Goal: Check status: Check status

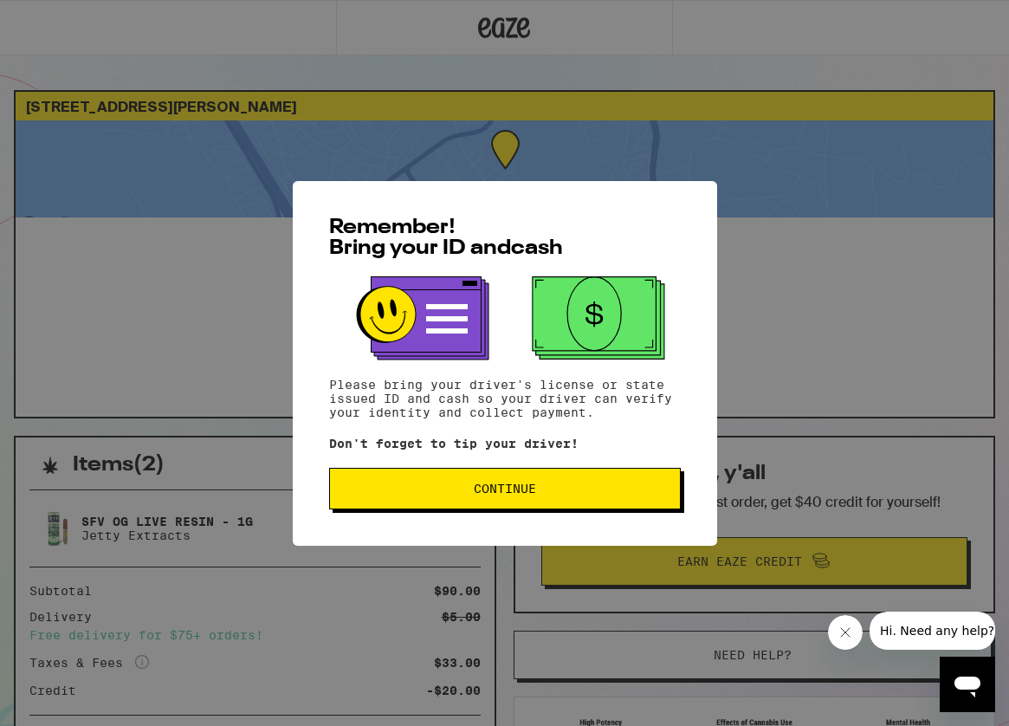
click at [558, 509] on button "Continue" at bounding box center [505, 489] width 352 height 42
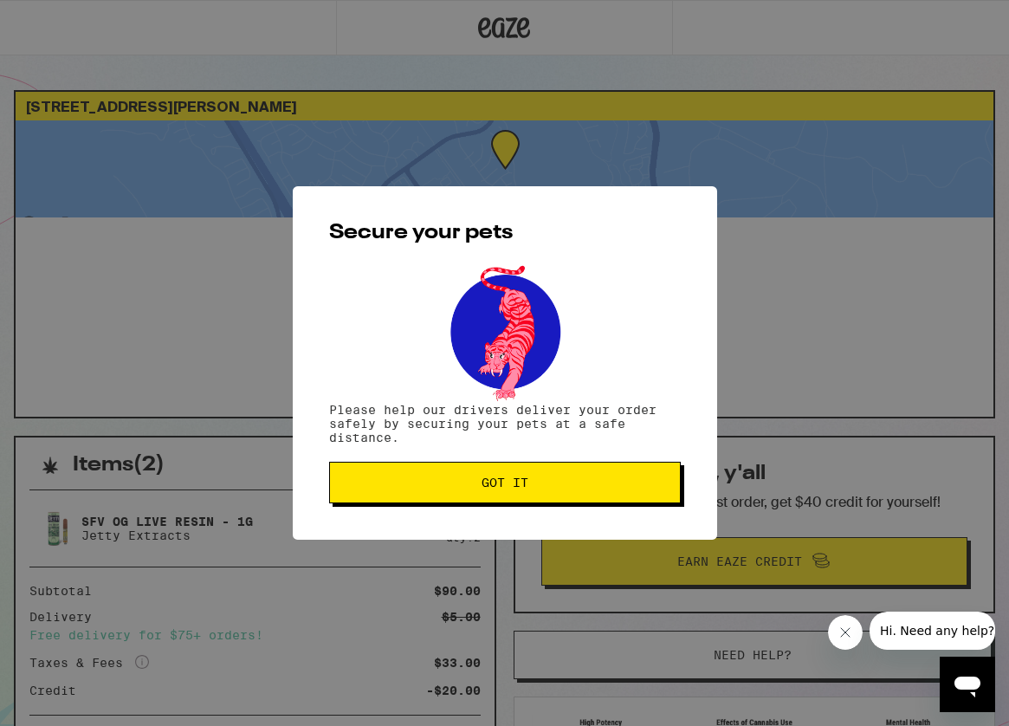
click at [564, 499] on button "Got it" at bounding box center [505, 483] width 352 height 42
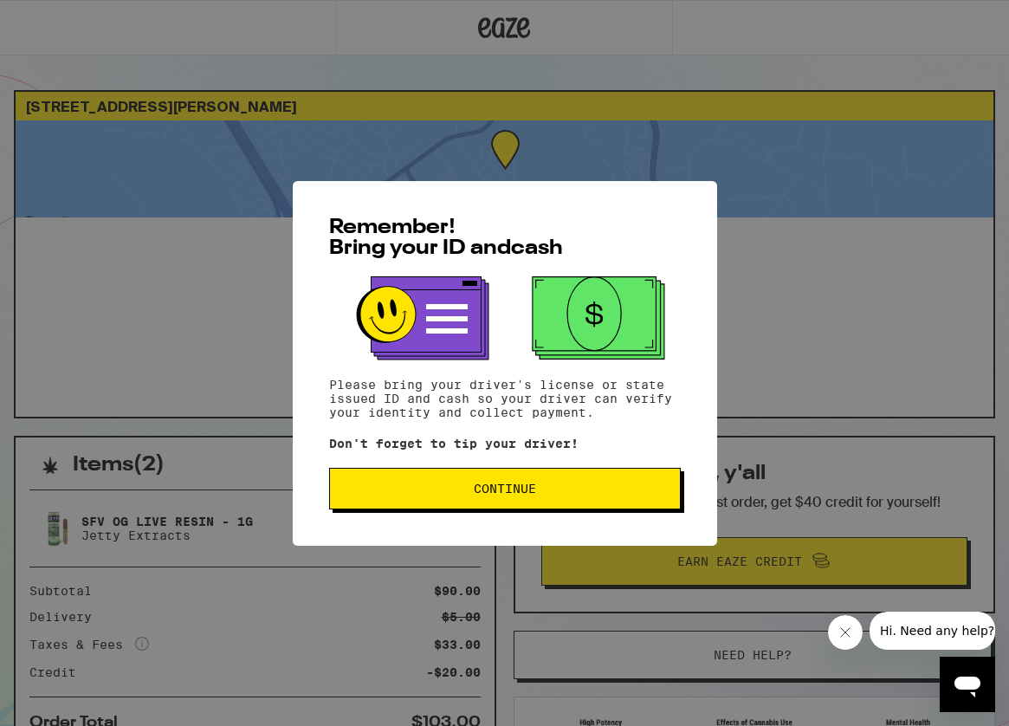
click at [531, 494] on span "Continue" at bounding box center [505, 489] width 62 height 12
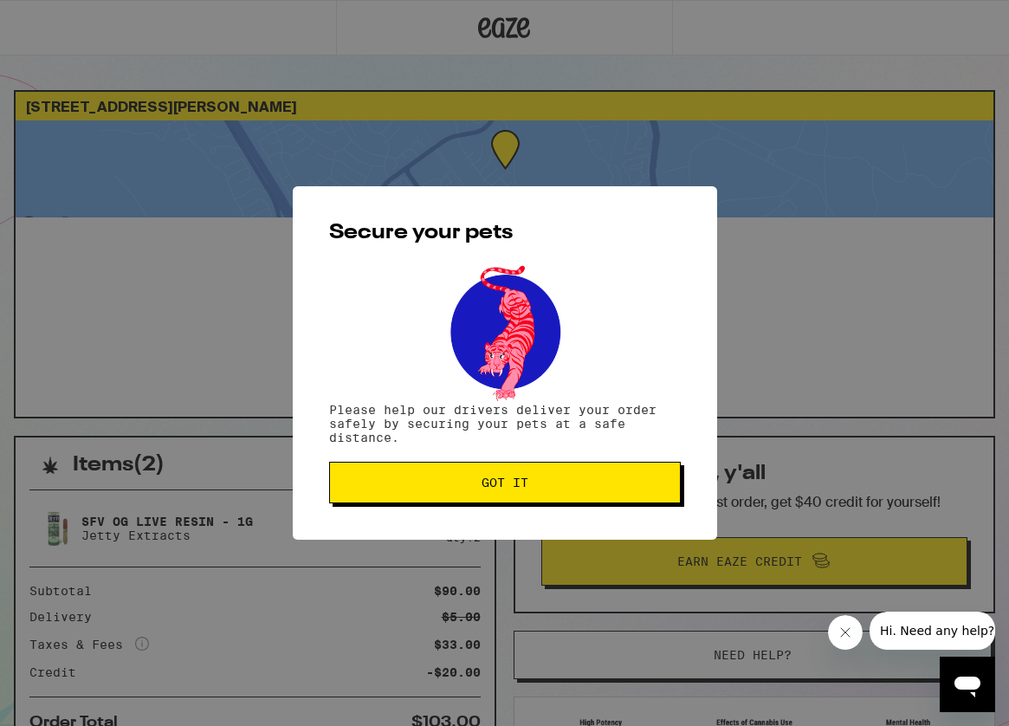
click at [531, 486] on span "Got it" at bounding box center [505, 483] width 322 height 12
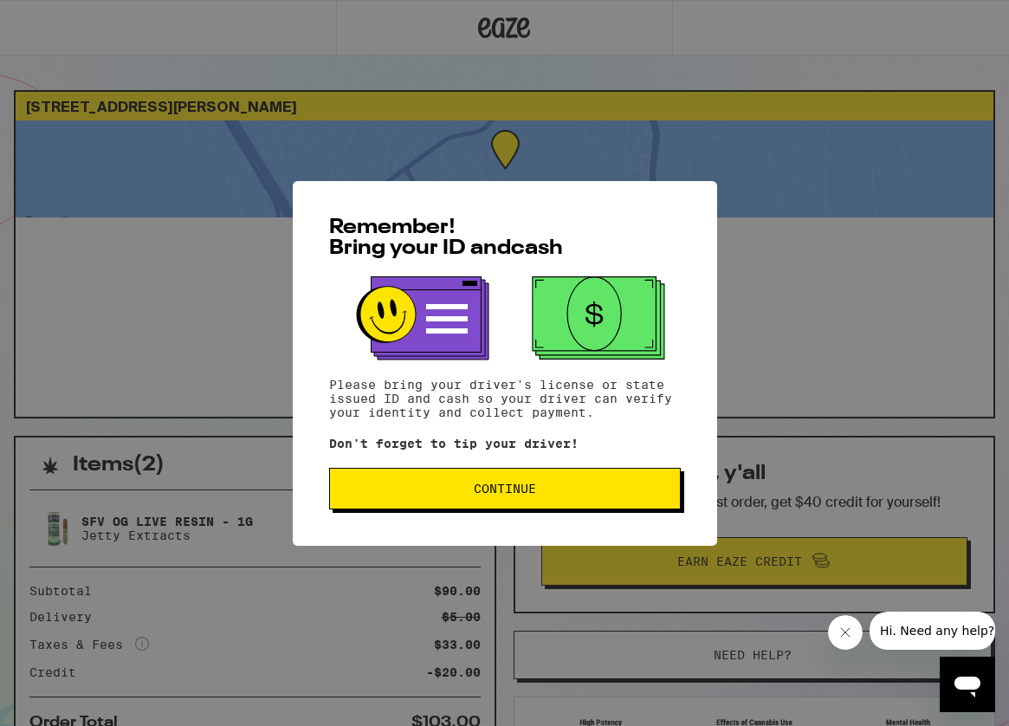
click at [549, 486] on span "Continue" at bounding box center [505, 489] width 322 height 12
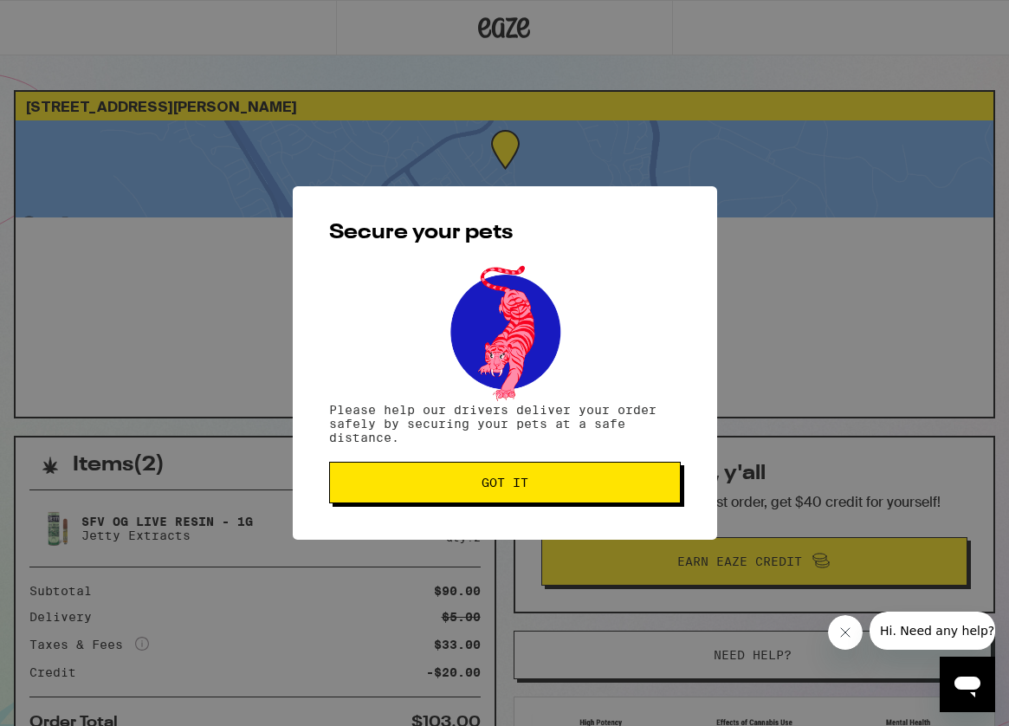
click at [528, 489] on span "Got it" at bounding box center [505, 483] width 322 height 12
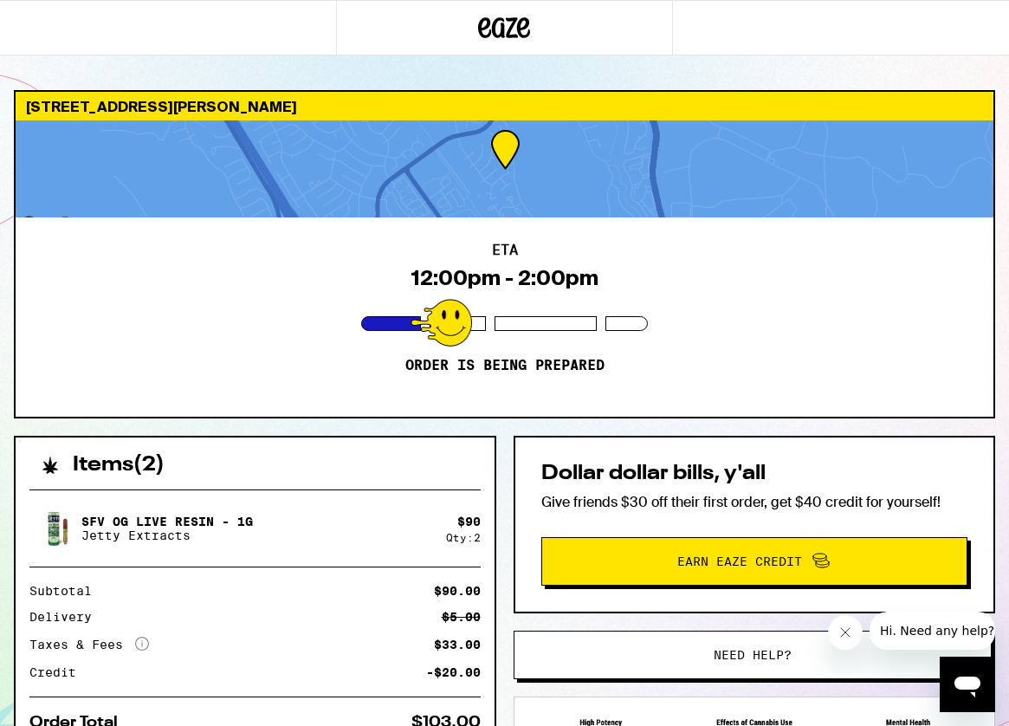
click at [545, 407] on div "ETA 12:00pm - 2:00pm Order is being prepared" at bounding box center [505, 316] width 978 height 199
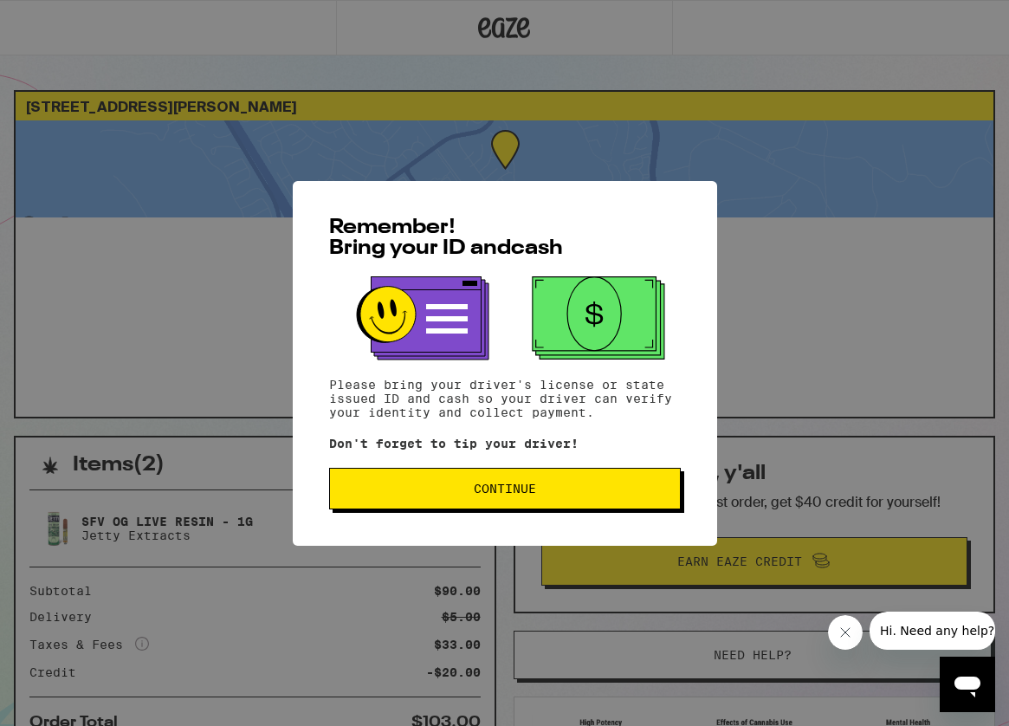
click at [497, 488] on span "Continue" at bounding box center [505, 489] width 62 height 12
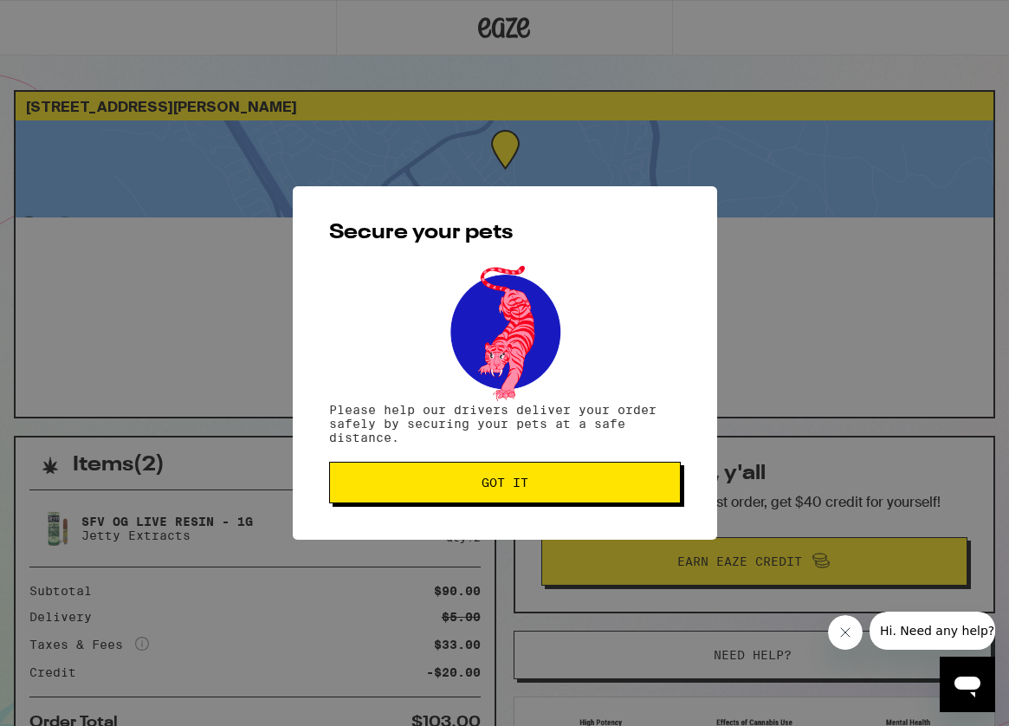
click at [502, 478] on span "Got it" at bounding box center [505, 483] width 47 height 12
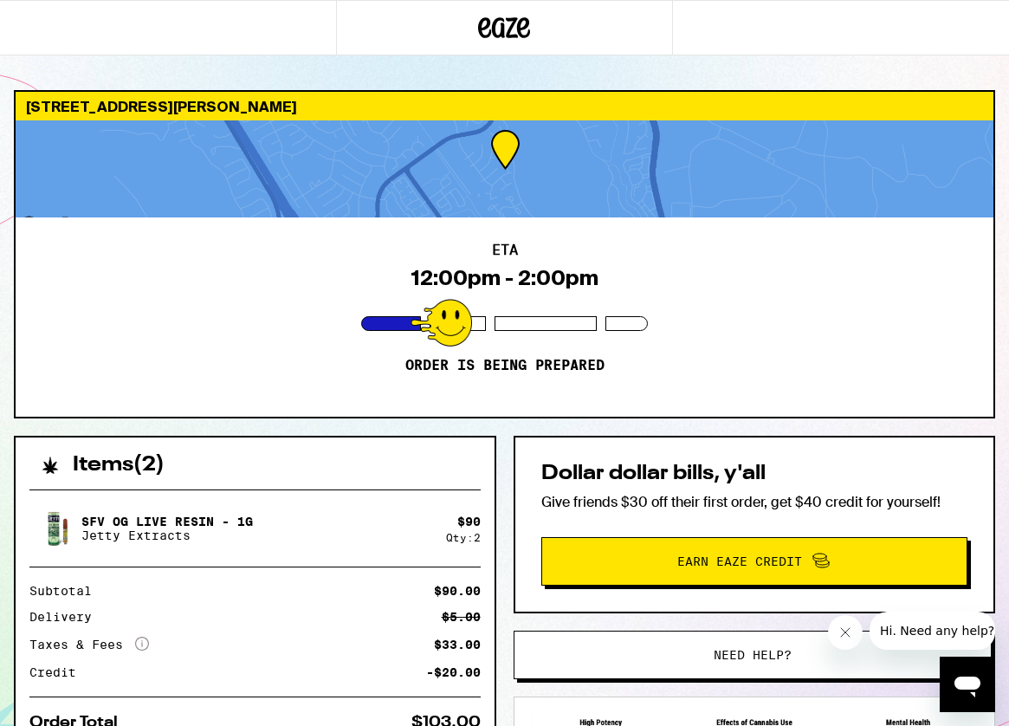
click at [426, 559] on div "SFV OG Live Resin - 1g Jetty Extracts $ 90 Qty: 2 Subtotal $90.00 Delivery $5.0…" at bounding box center [255, 610] width 479 height 269
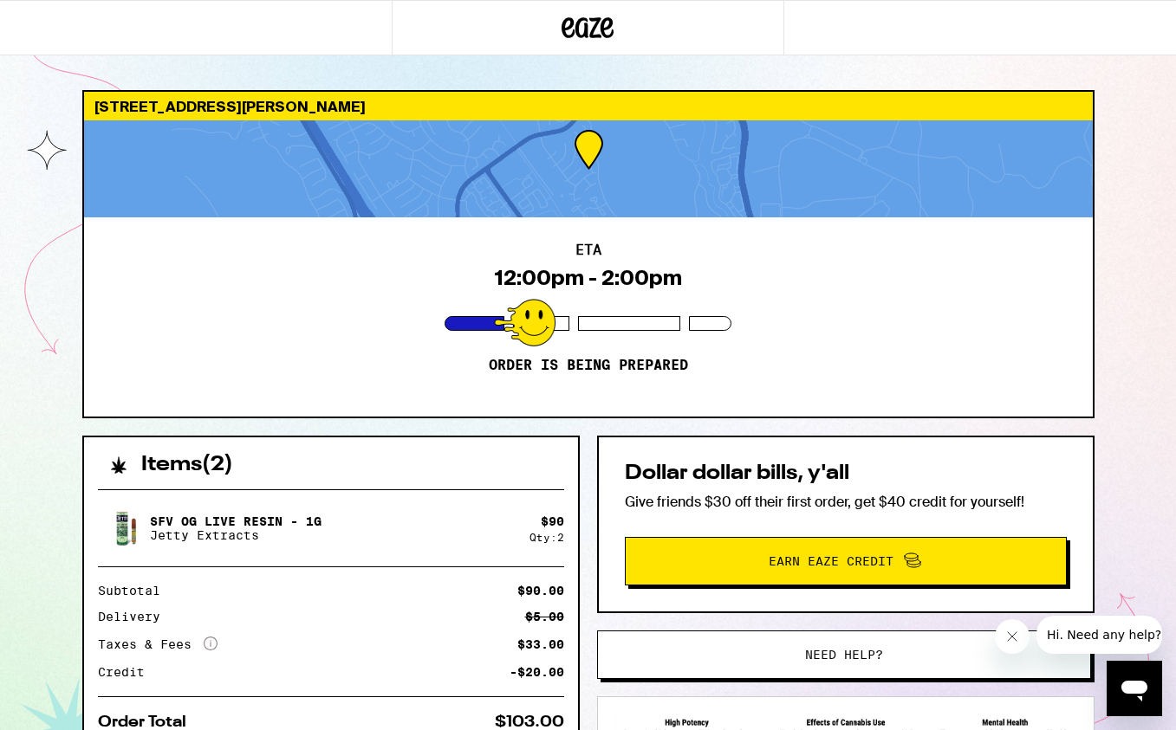
click at [490, 524] on div "SFV OG Live Resin - 1g Jetty Extracts" at bounding box center [313, 528] width 431 height 49
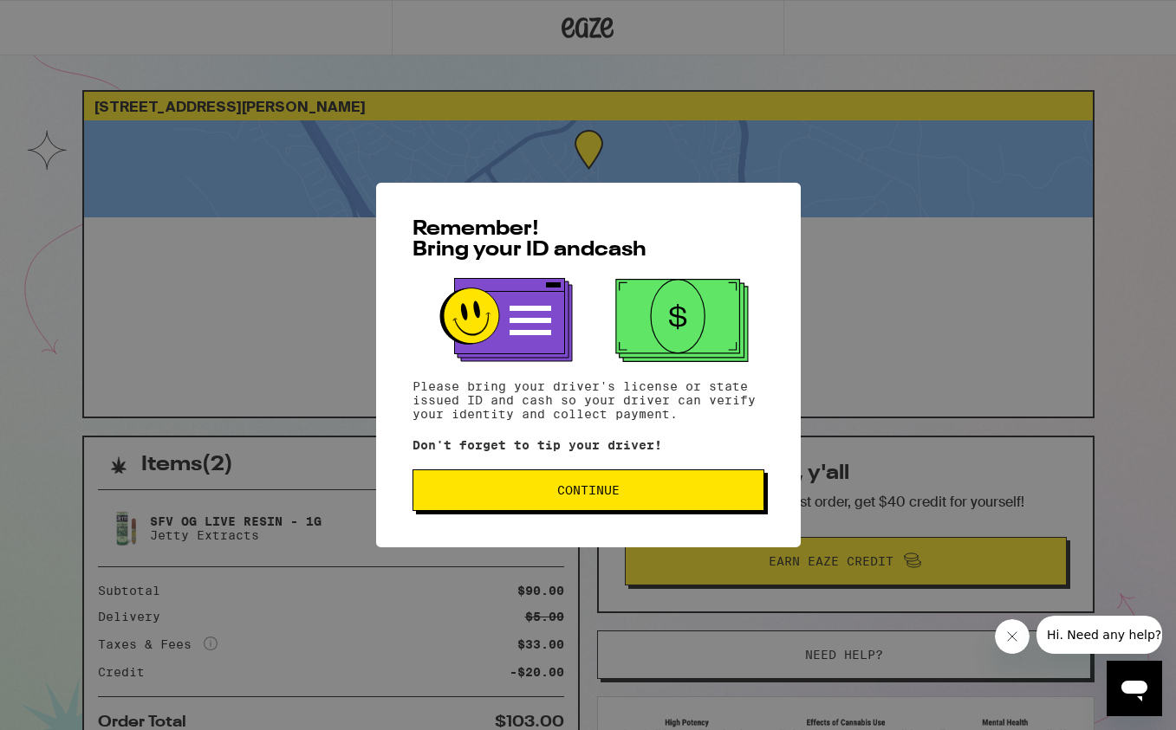
click at [564, 494] on span "Continue" at bounding box center [588, 490] width 62 height 12
click at [669, 496] on span "Continue" at bounding box center [588, 490] width 322 height 12
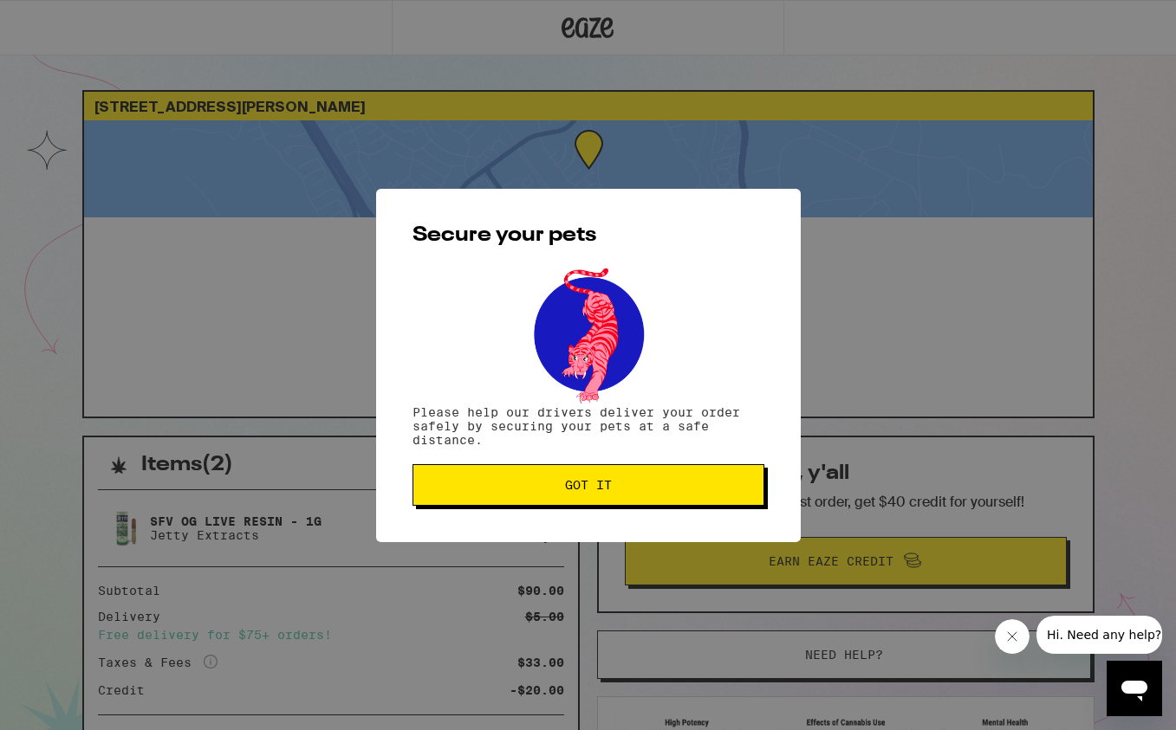
click at [669, 498] on button "Got it" at bounding box center [588, 485] width 352 height 42
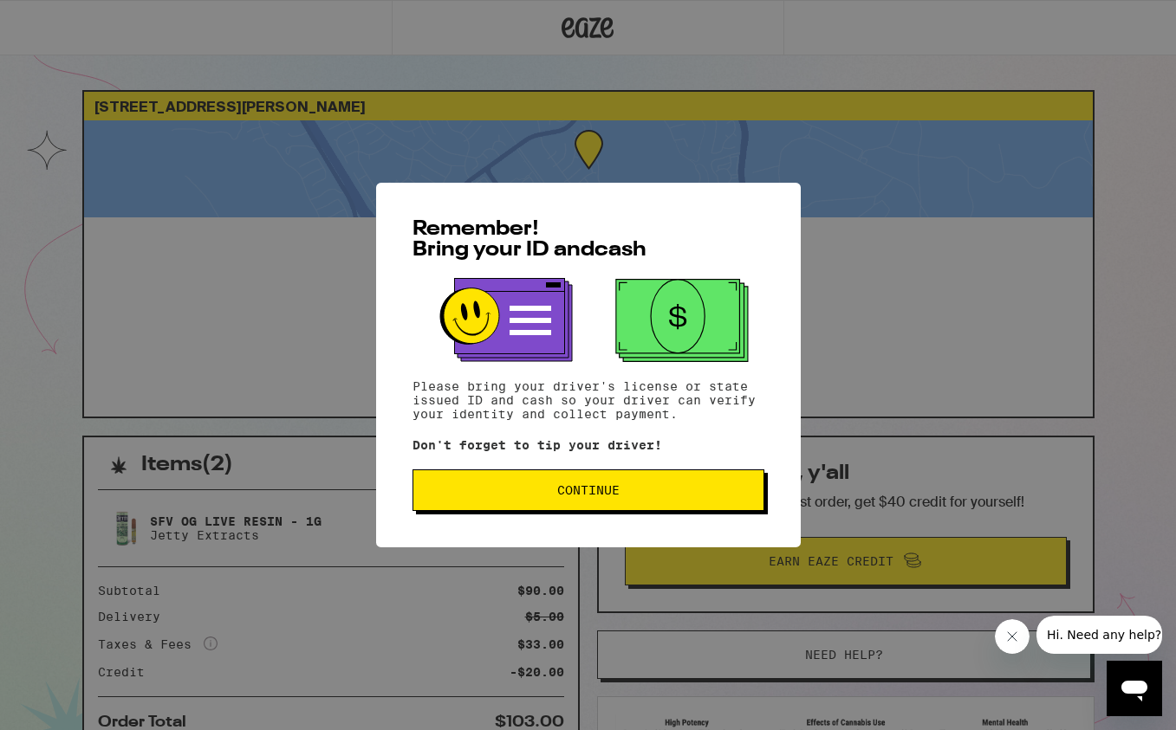
click at [629, 528] on div "Remember! Bring your ID and cash Please bring your driver's license or state is…" at bounding box center [588, 365] width 425 height 365
click at [635, 490] on span "Continue" at bounding box center [588, 490] width 322 height 12
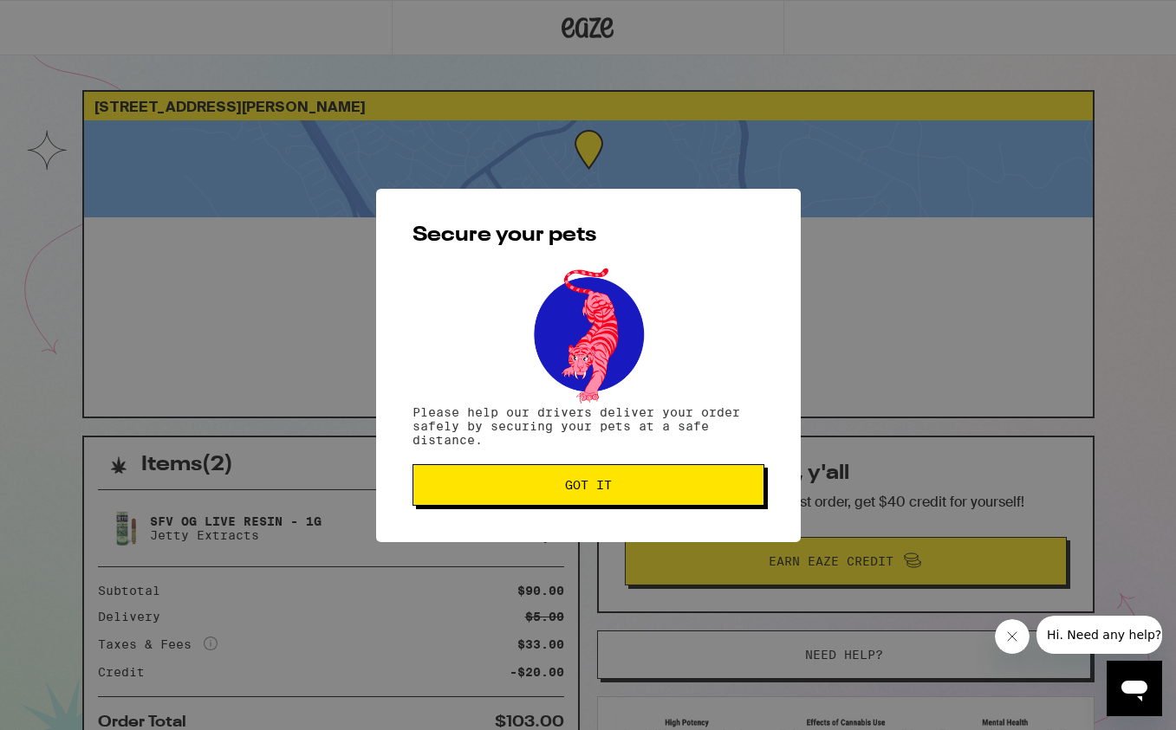
click at [634, 488] on span "Got it" at bounding box center [588, 485] width 322 height 12
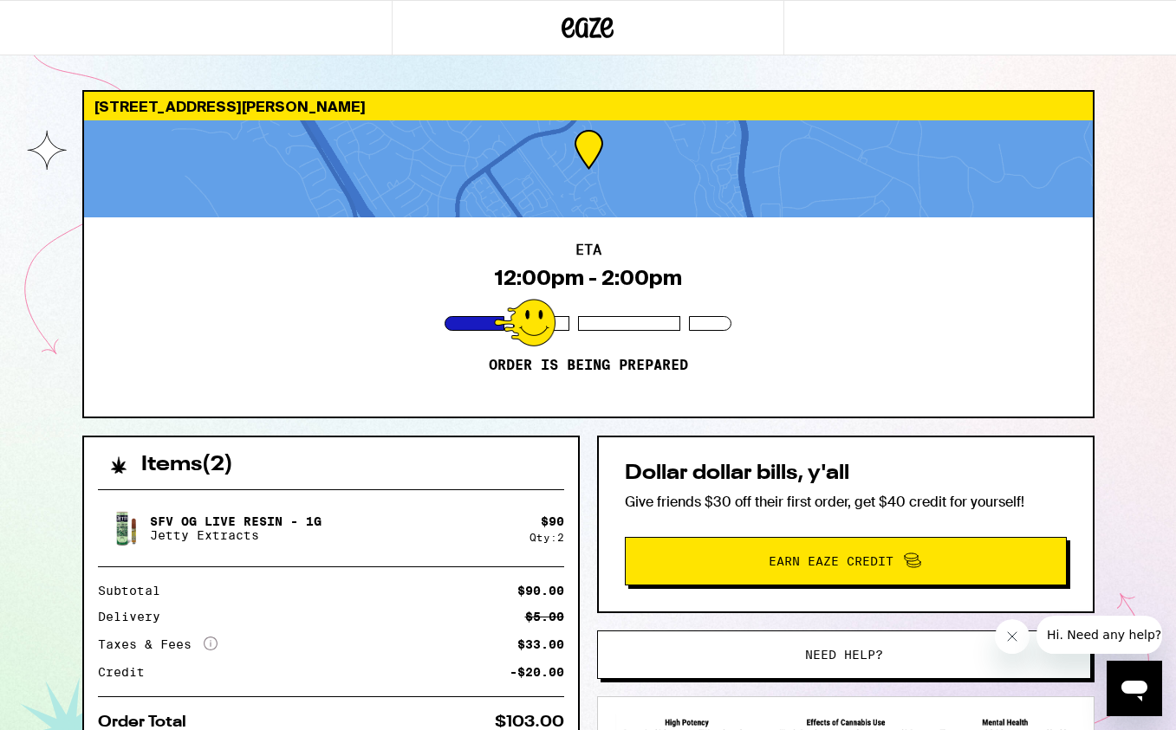
click at [529, 490] on div "SFV OG Live Resin - 1g Jetty Extracts $ 90 Qty: 2 Subtotal $90.00 Delivery $5.0…" at bounding box center [331, 610] width 494 height 269
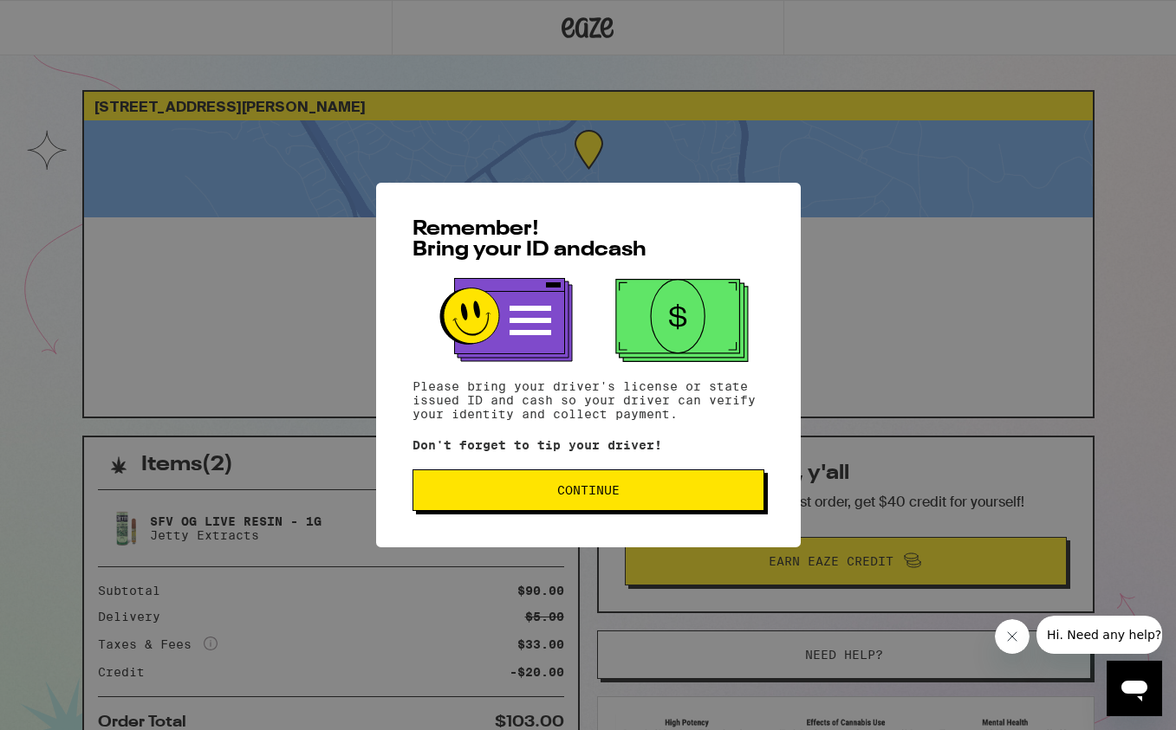
click at [652, 492] on span "Continue" at bounding box center [588, 490] width 322 height 12
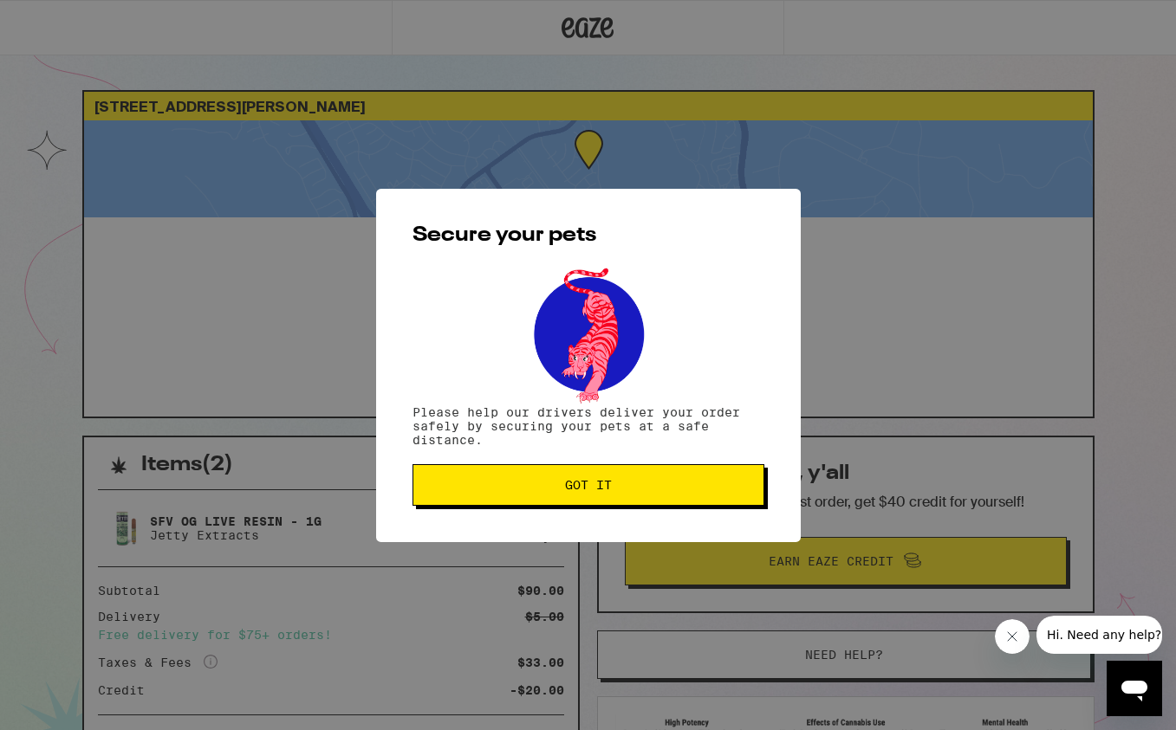
click at [737, 491] on span "Got it" at bounding box center [588, 485] width 322 height 12
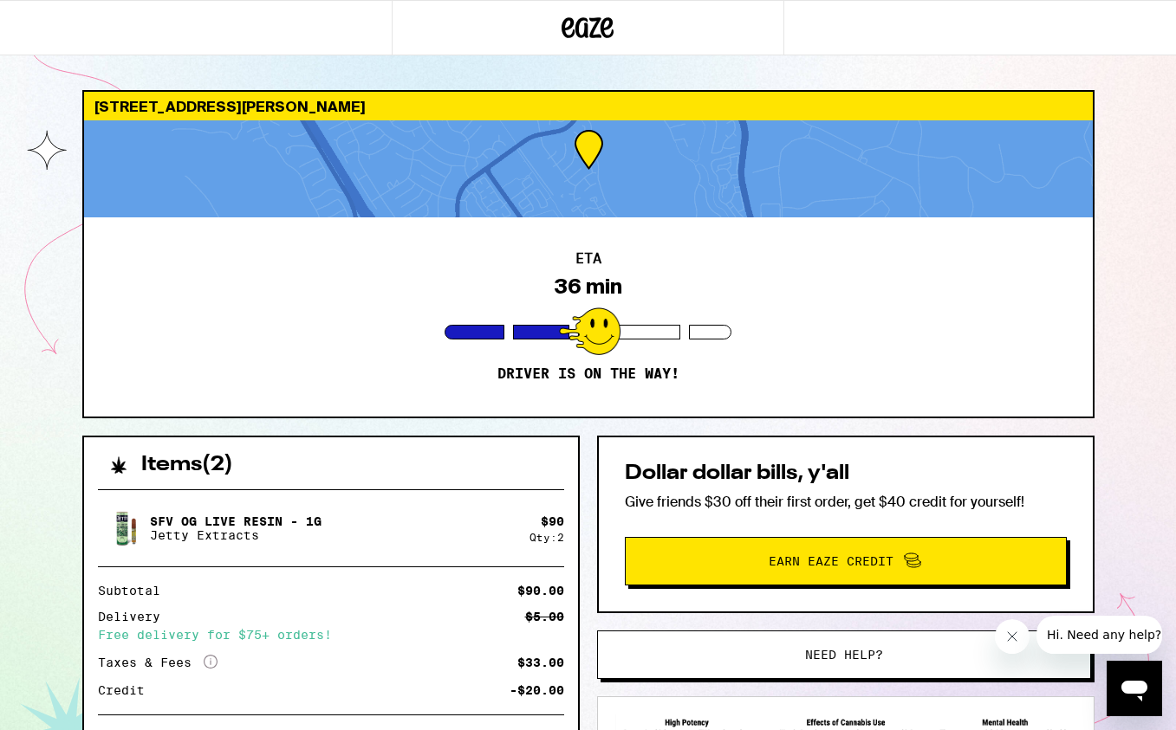
click at [819, 321] on div "ETA 36 min Driver is on the way!" at bounding box center [588, 316] width 1008 height 199
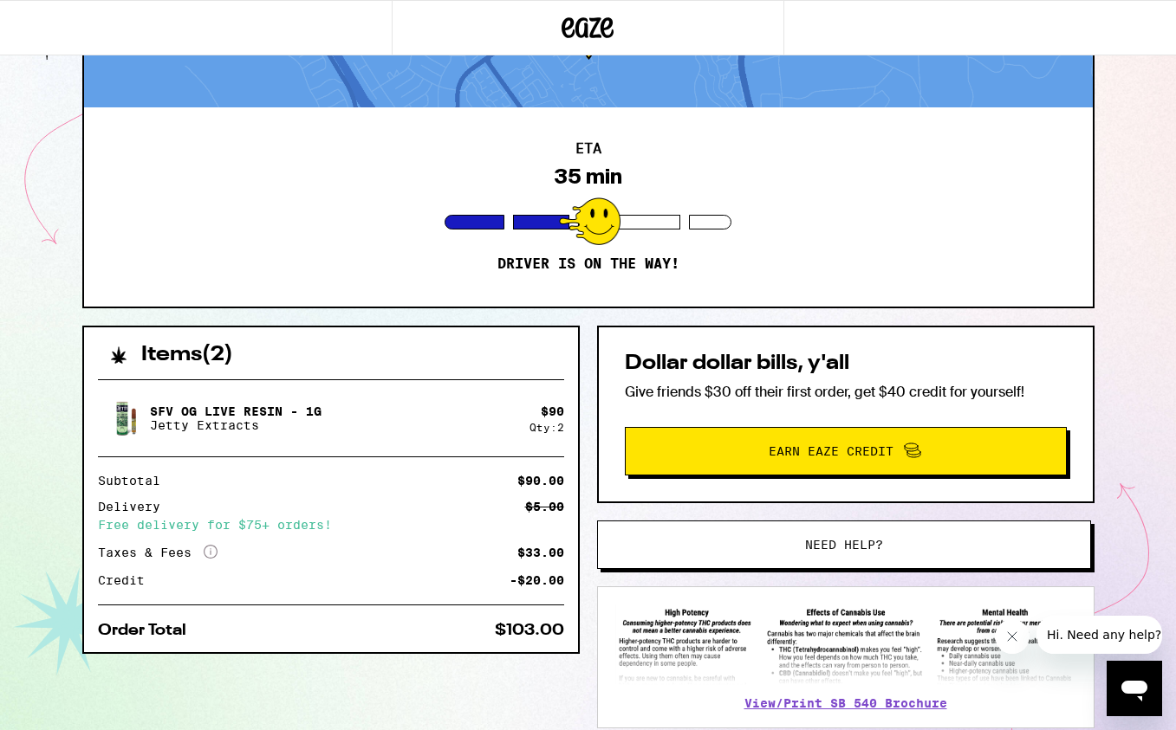
scroll to position [218, 0]
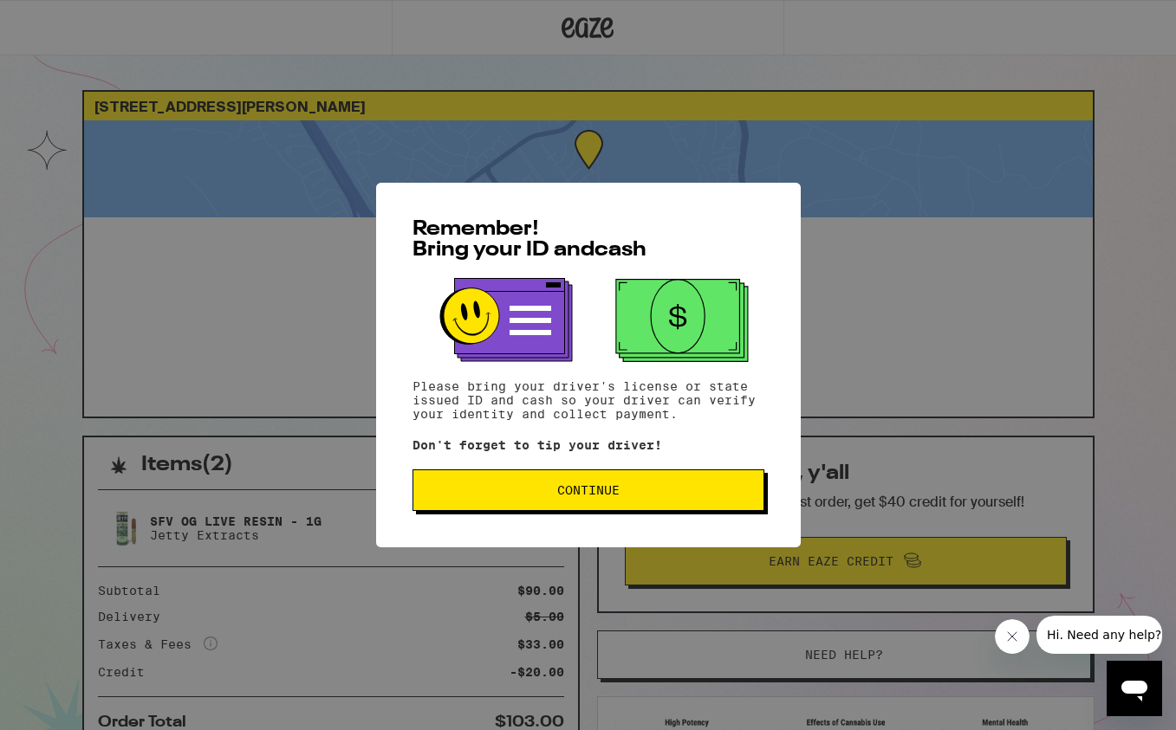
click at [659, 480] on button "Continue" at bounding box center [588, 491] width 352 height 42
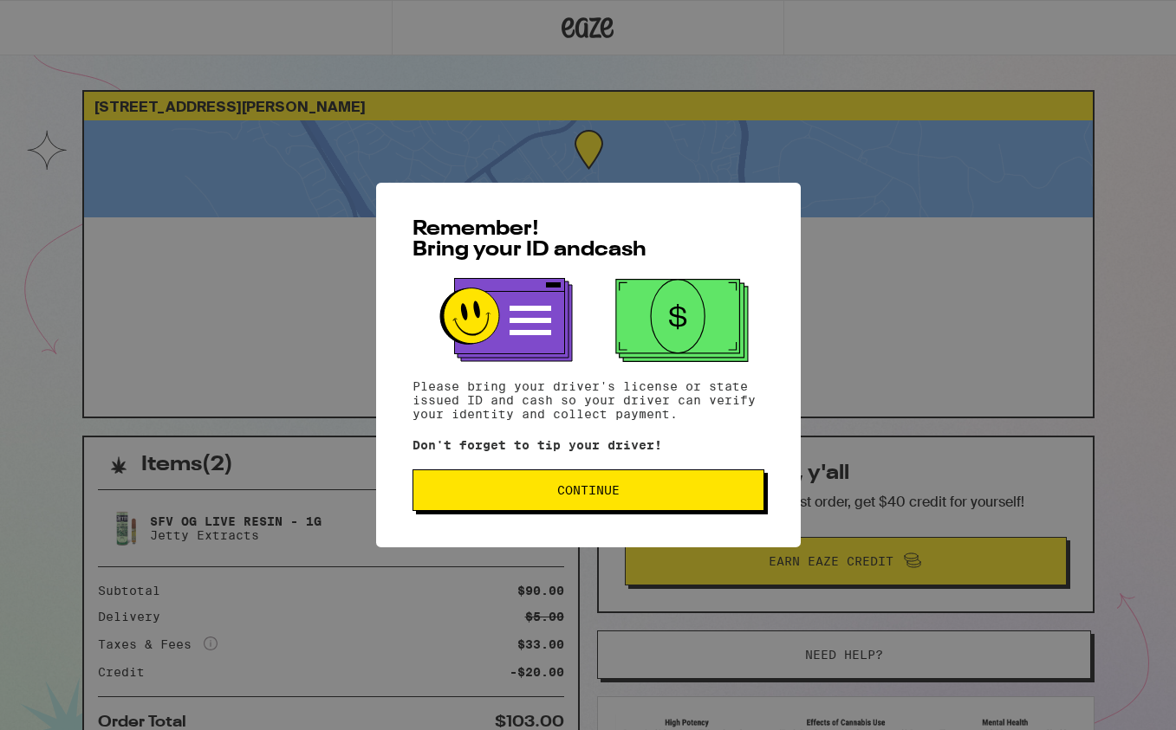
click at [617, 496] on span "Continue" at bounding box center [588, 490] width 62 height 12
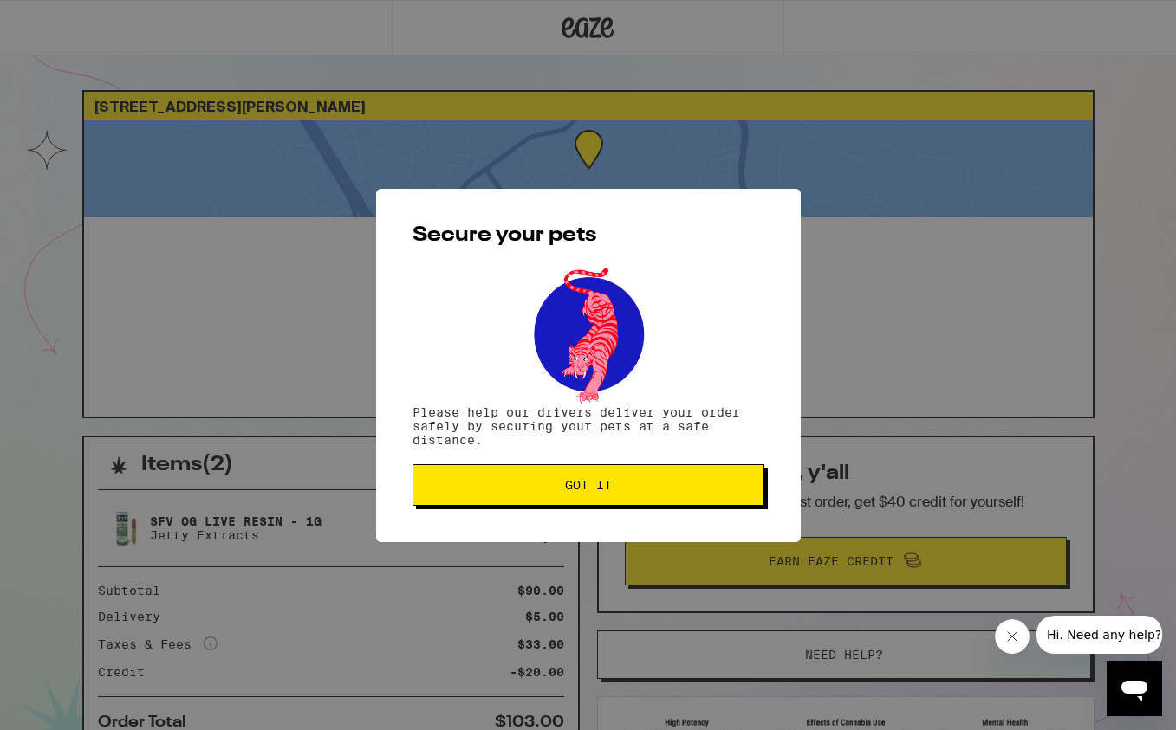
click at [617, 497] on button "Got it" at bounding box center [588, 485] width 352 height 42
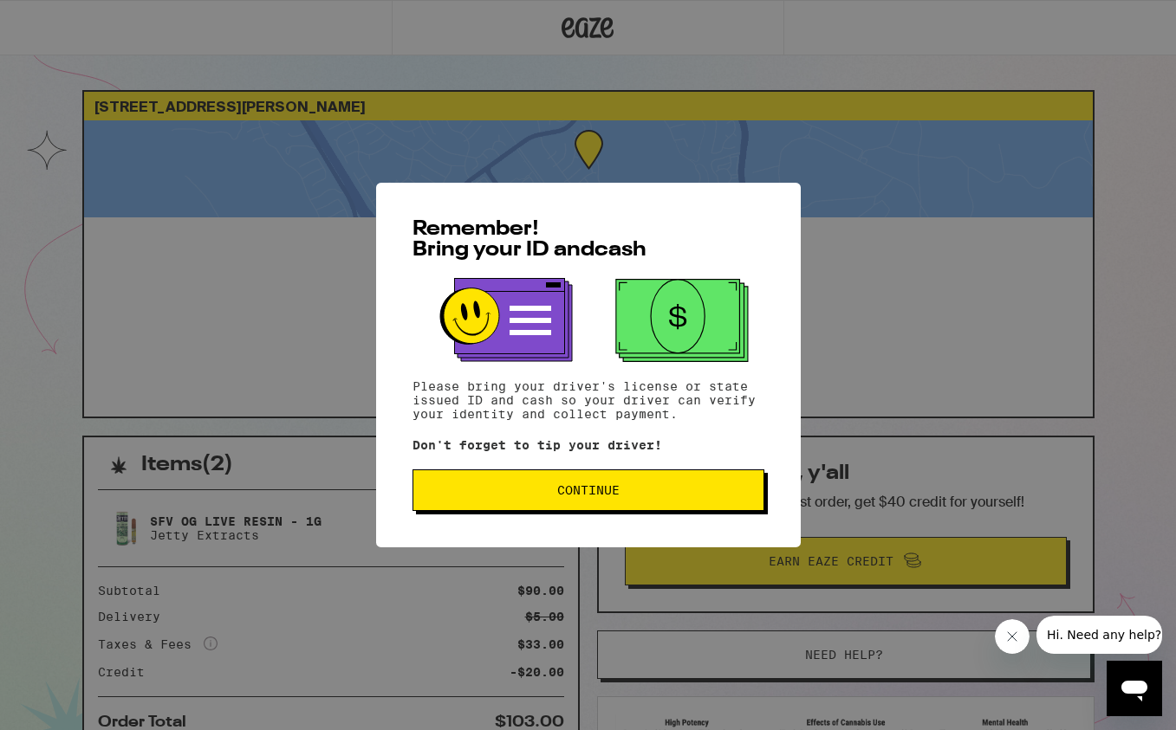
click at [668, 488] on button "Continue" at bounding box center [588, 491] width 352 height 42
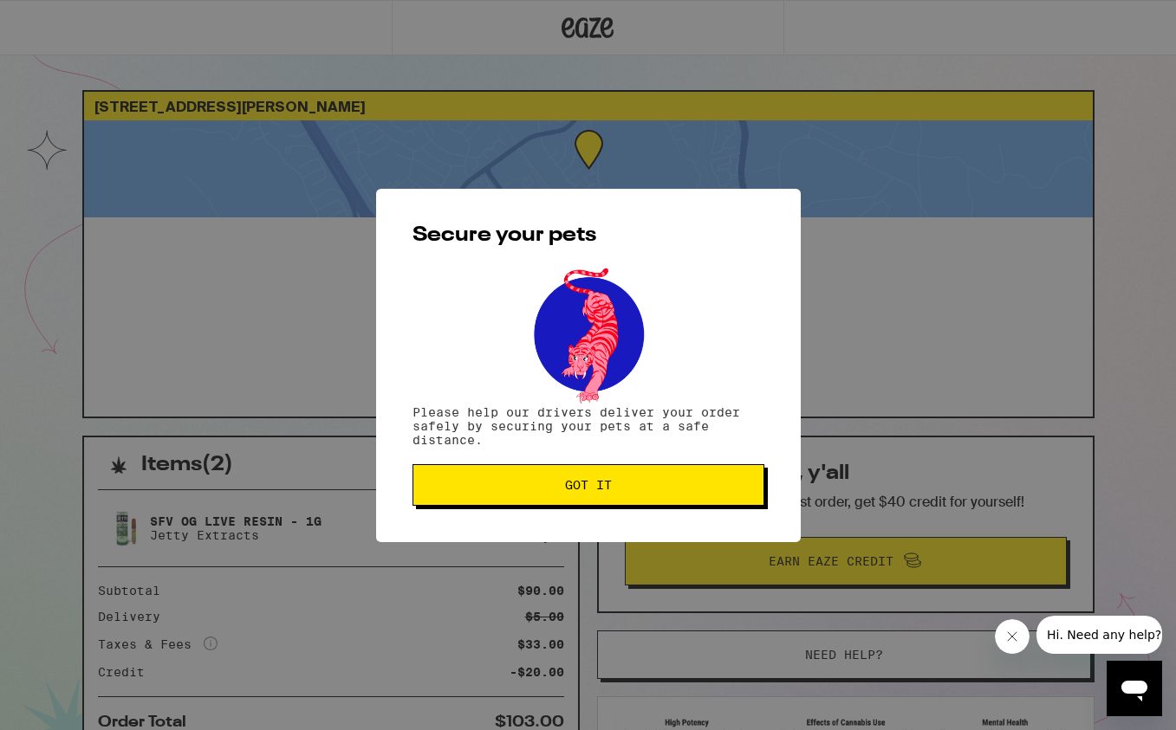
click at [668, 487] on span "Got it" at bounding box center [588, 485] width 322 height 12
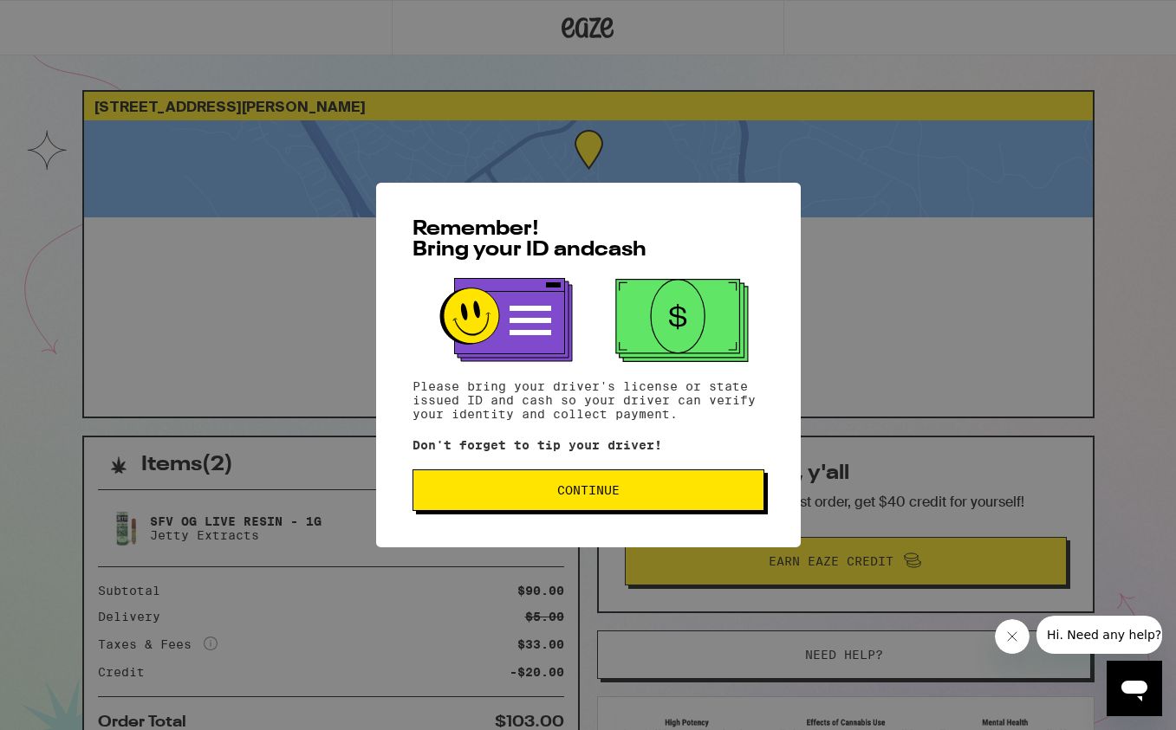
click at [552, 496] on span "Continue" at bounding box center [588, 490] width 322 height 12
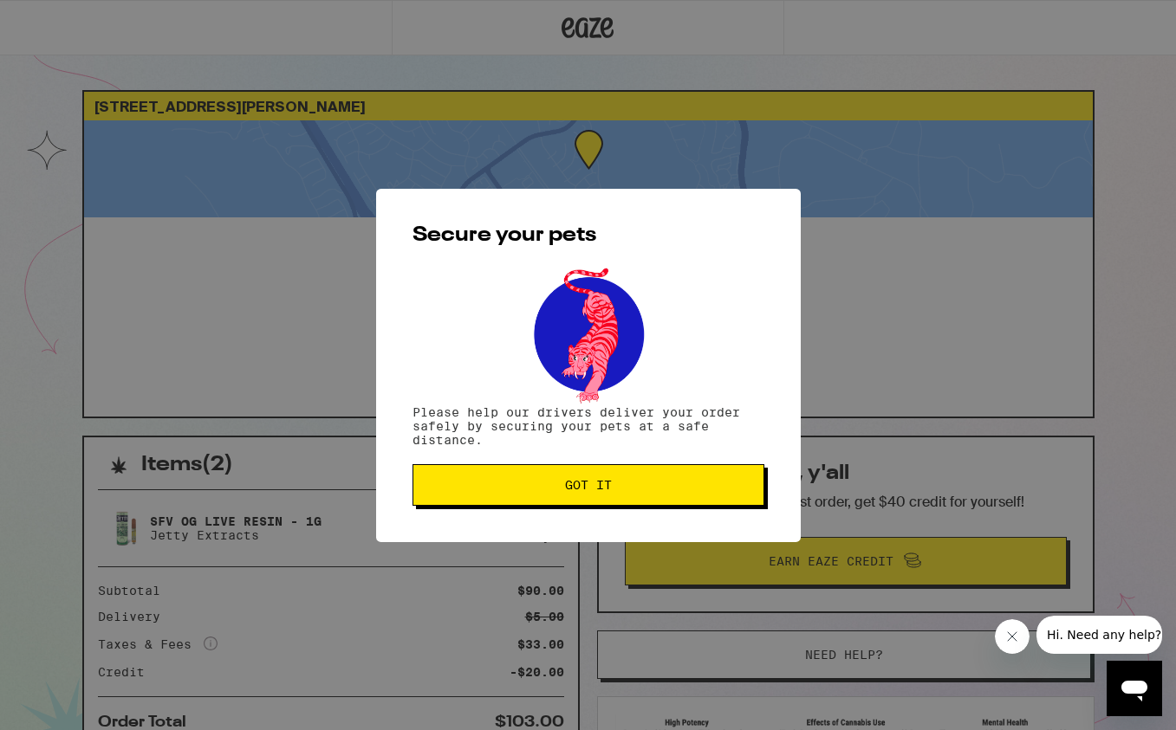
click at [559, 491] on span "Got it" at bounding box center [588, 485] width 322 height 12
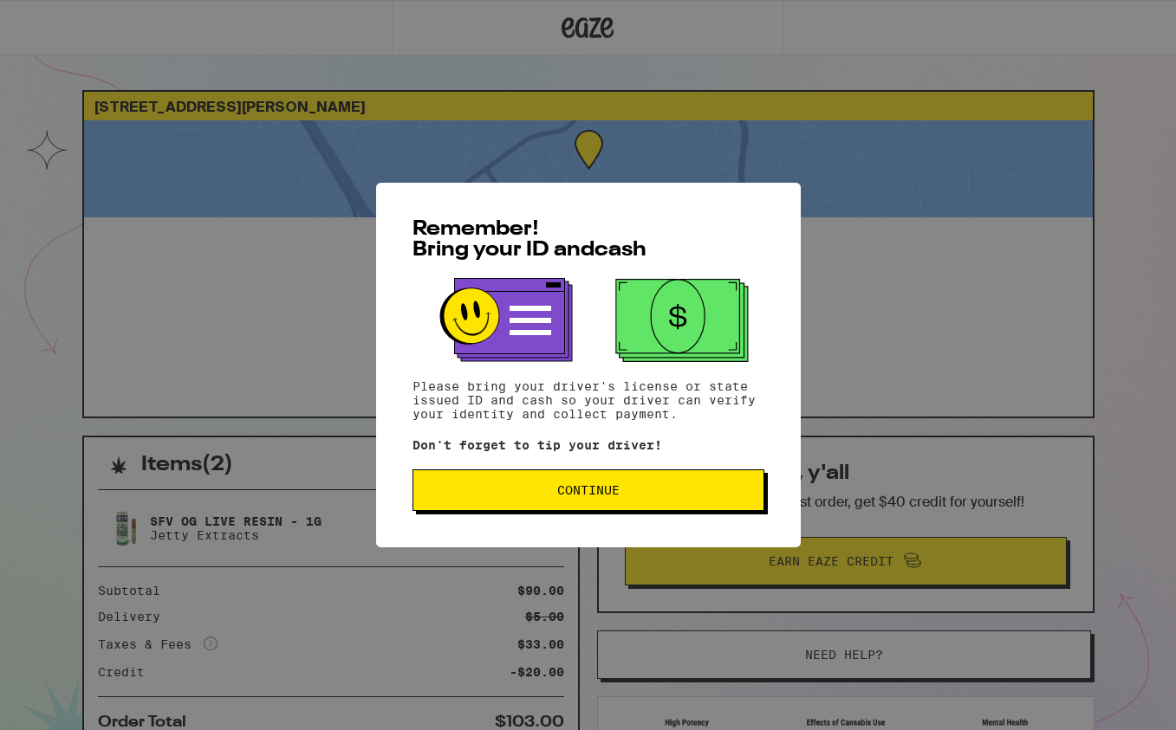
click at [610, 528] on div "Remember! Bring your ID and cash Please bring your driver's license or state is…" at bounding box center [588, 365] width 425 height 365
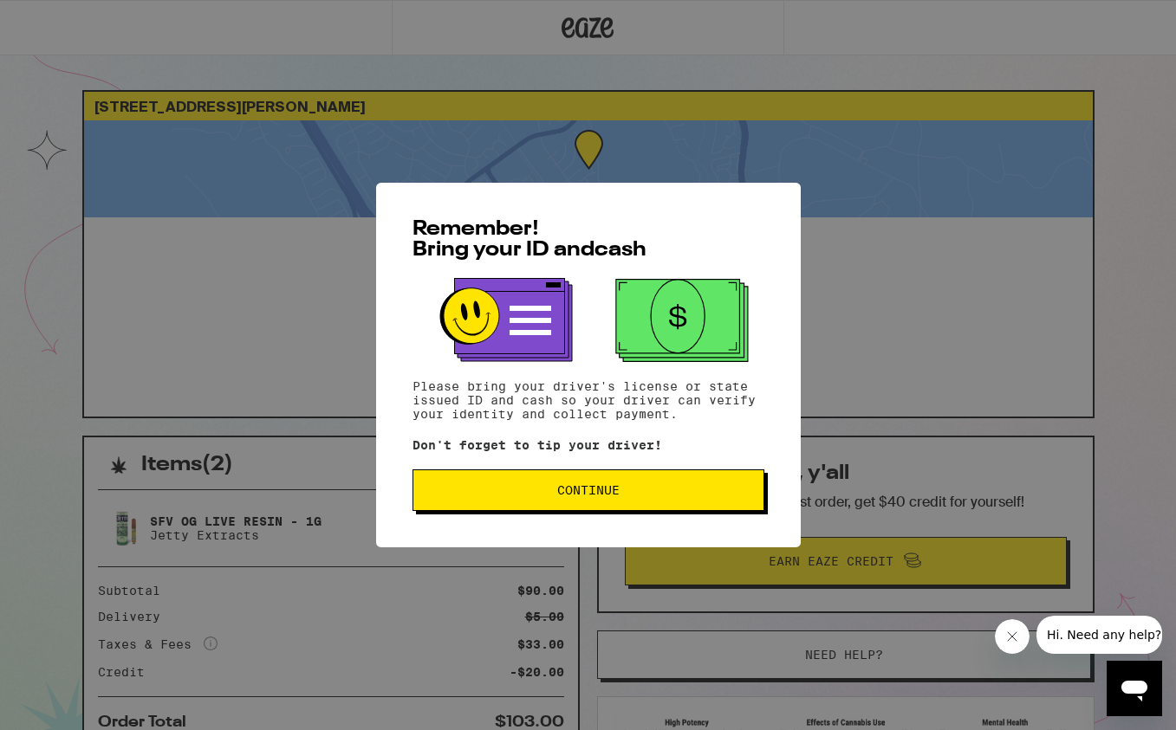
click at [610, 509] on button "Continue" at bounding box center [588, 491] width 352 height 42
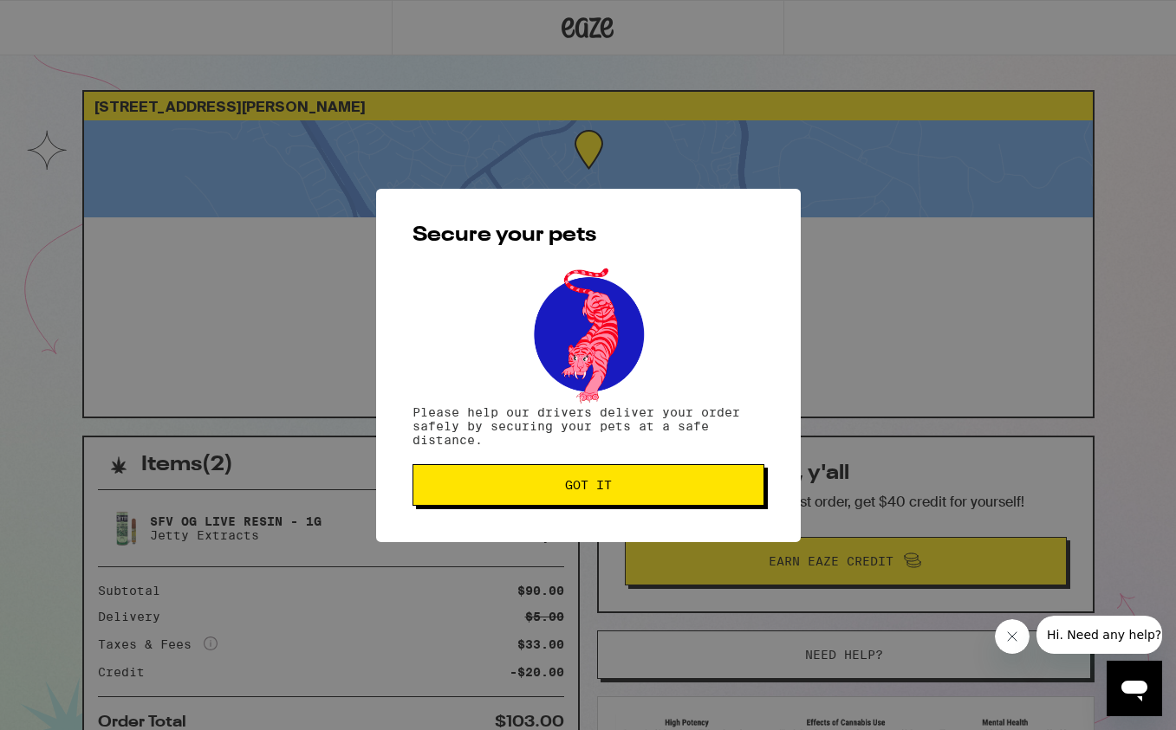
click at [637, 482] on span "Got it" at bounding box center [588, 485] width 322 height 12
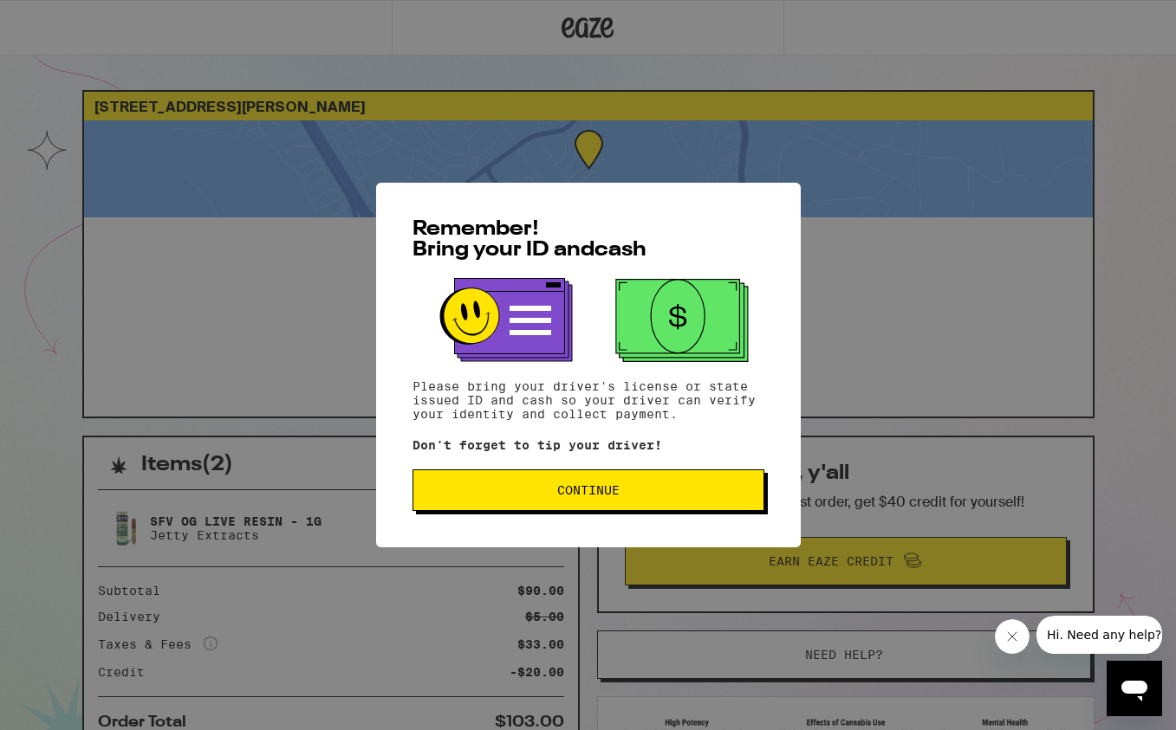
click at [624, 483] on button "Continue" at bounding box center [588, 491] width 352 height 42
click at [716, 507] on button "Continue" at bounding box center [588, 491] width 352 height 42
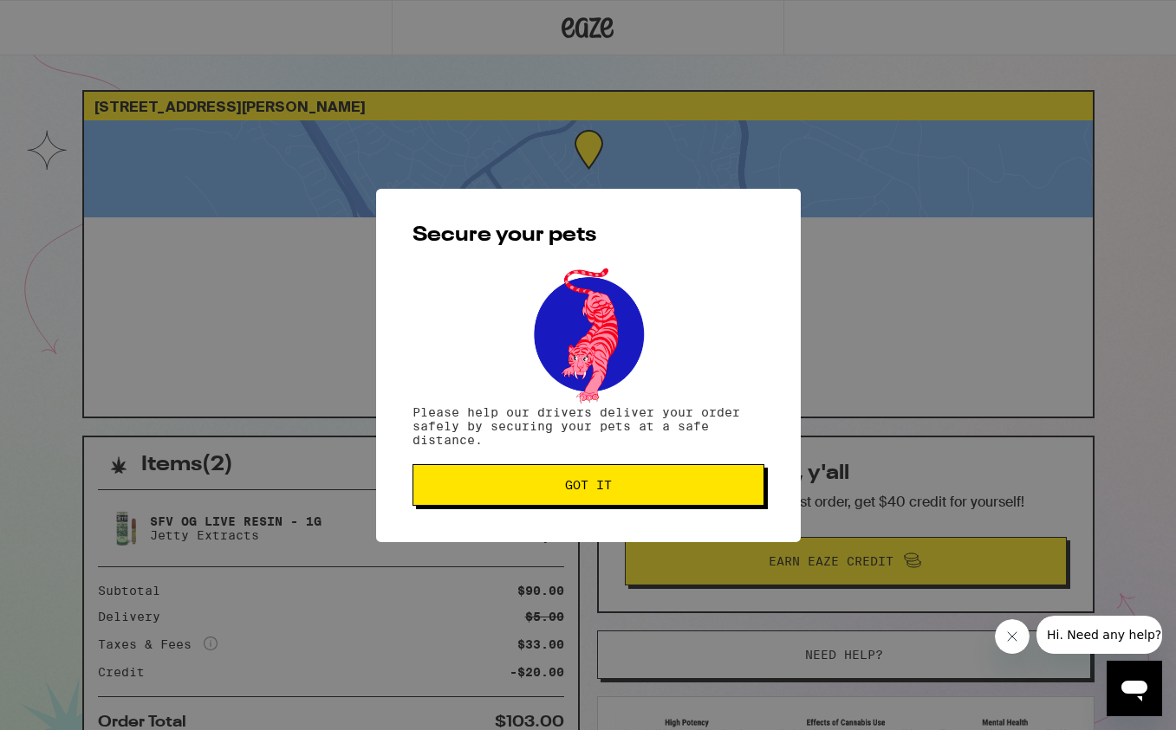
click at [716, 499] on button "Got it" at bounding box center [588, 485] width 352 height 42
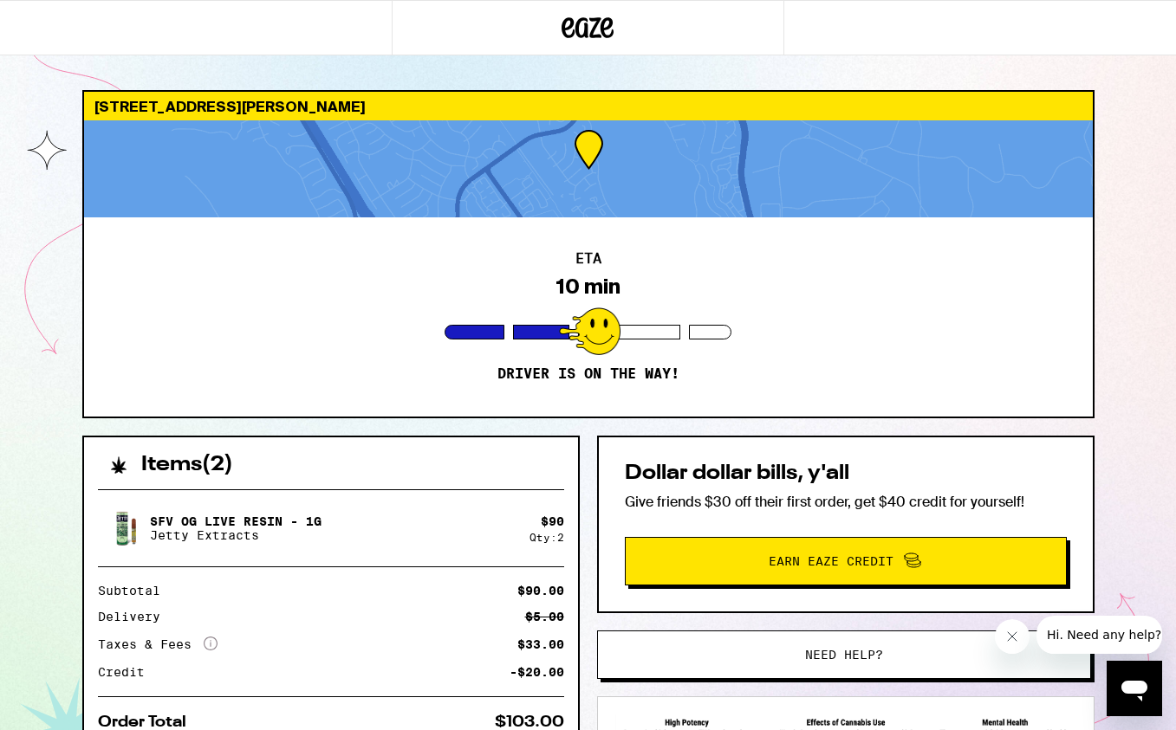
click at [646, 159] on div at bounding box center [588, 168] width 1008 height 97
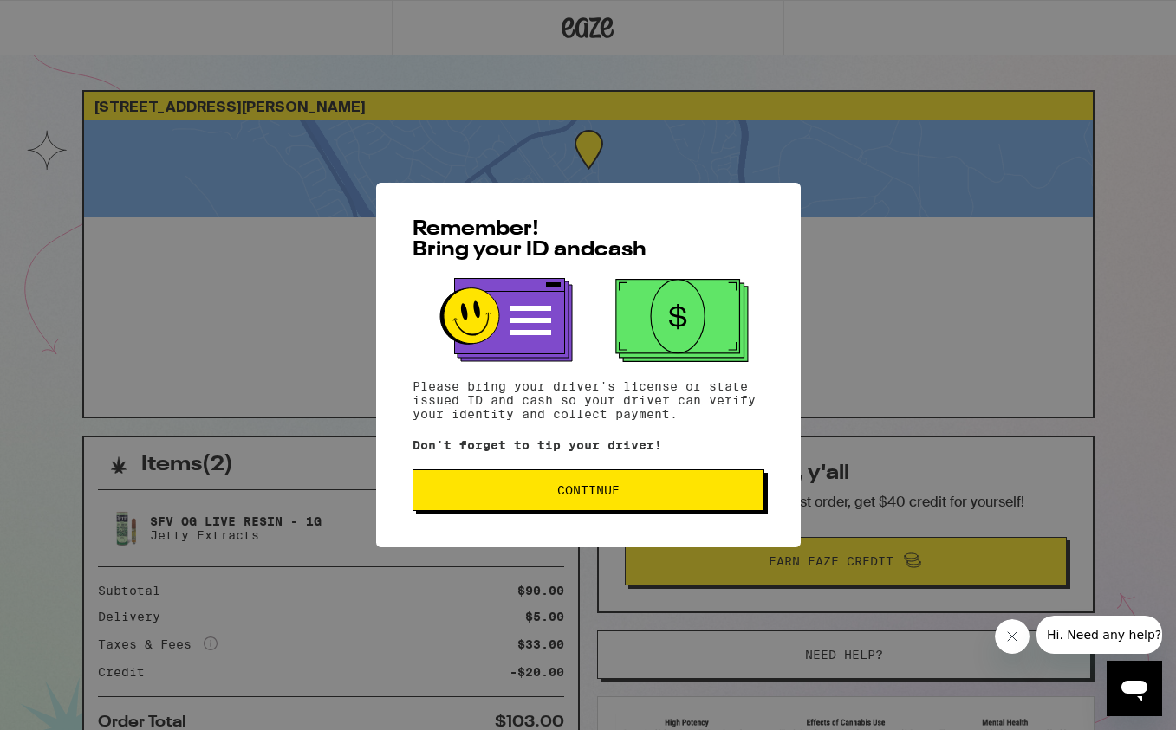
click at [632, 489] on span "Continue" at bounding box center [588, 490] width 322 height 12
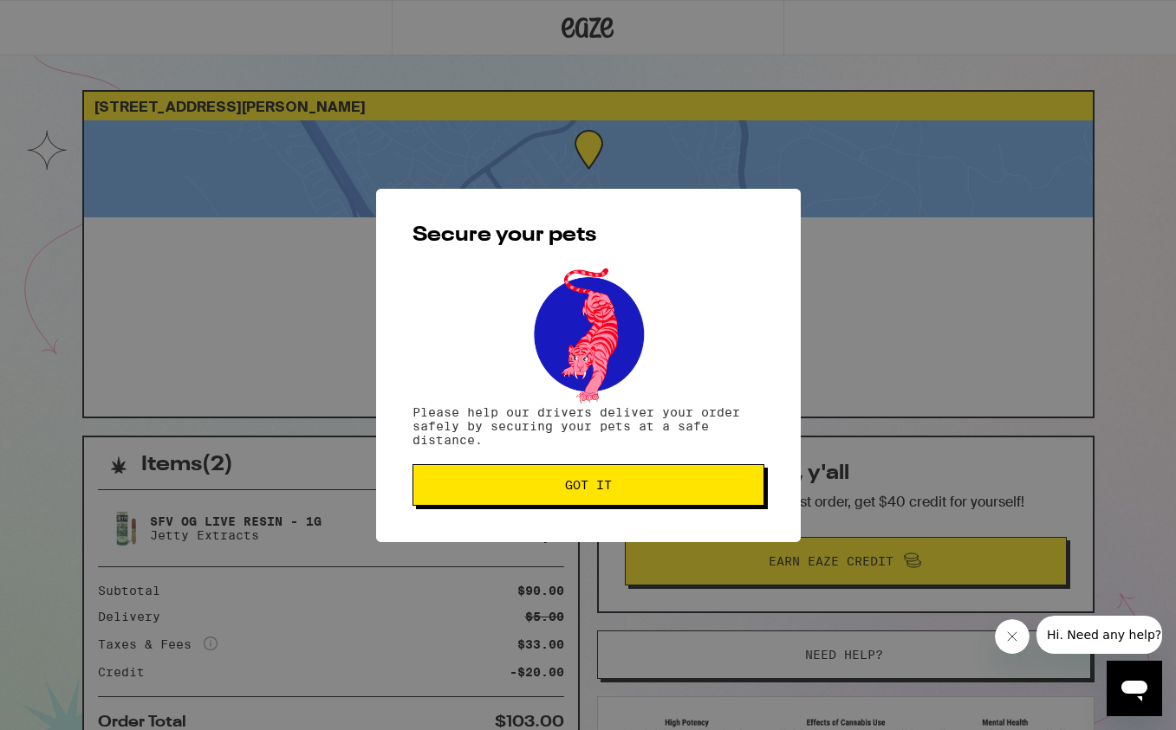
click at [632, 489] on span "Got it" at bounding box center [588, 485] width 322 height 12
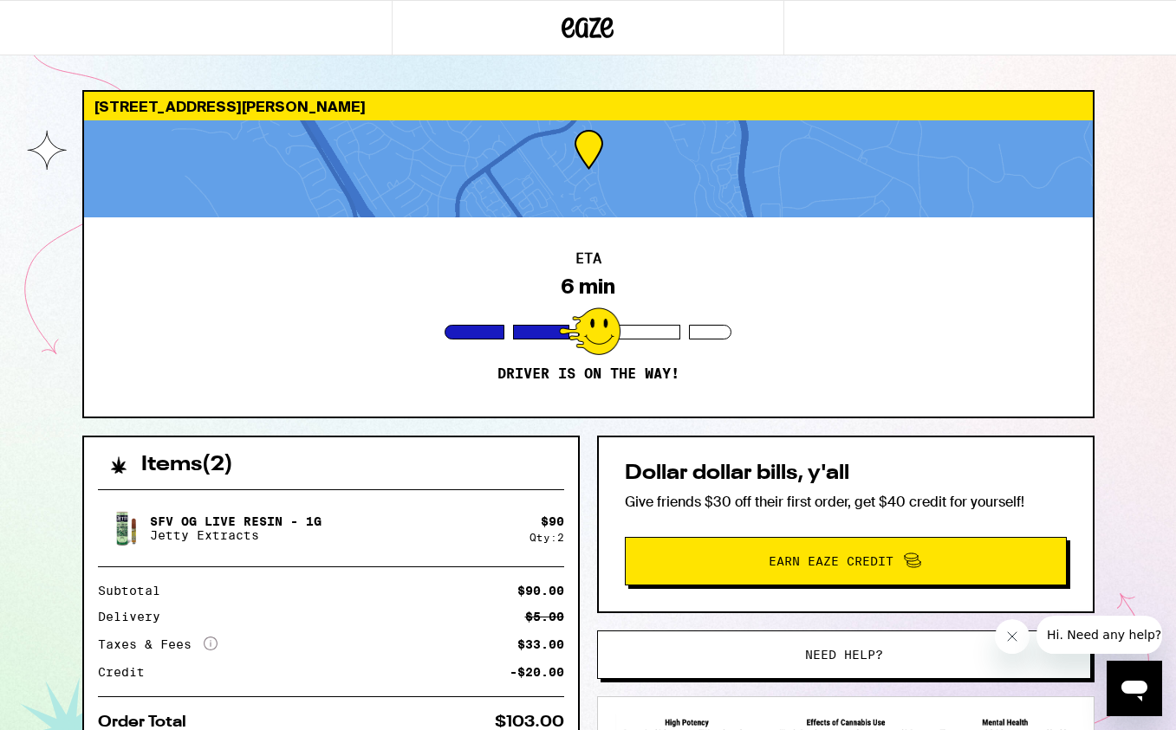
click at [470, 514] on div "SFV OG Live Resin - 1g Jetty Extracts" at bounding box center [313, 528] width 431 height 49
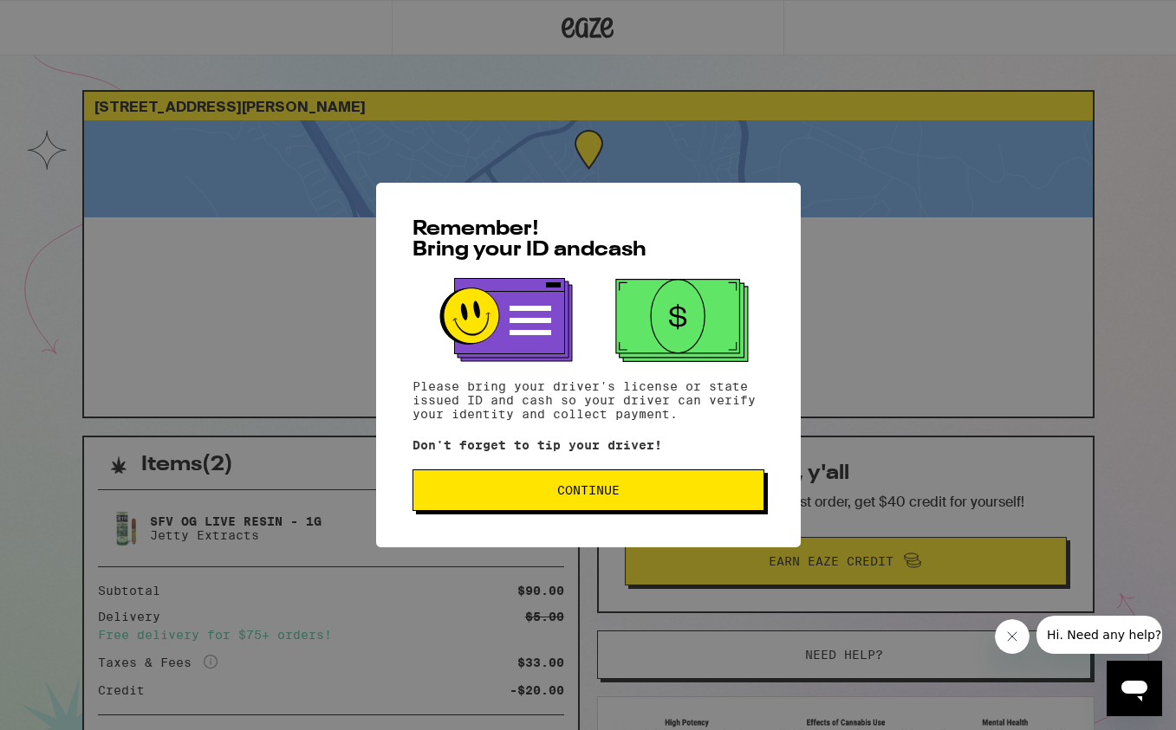
click at [661, 496] on span "Continue" at bounding box center [588, 490] width 322 height 12
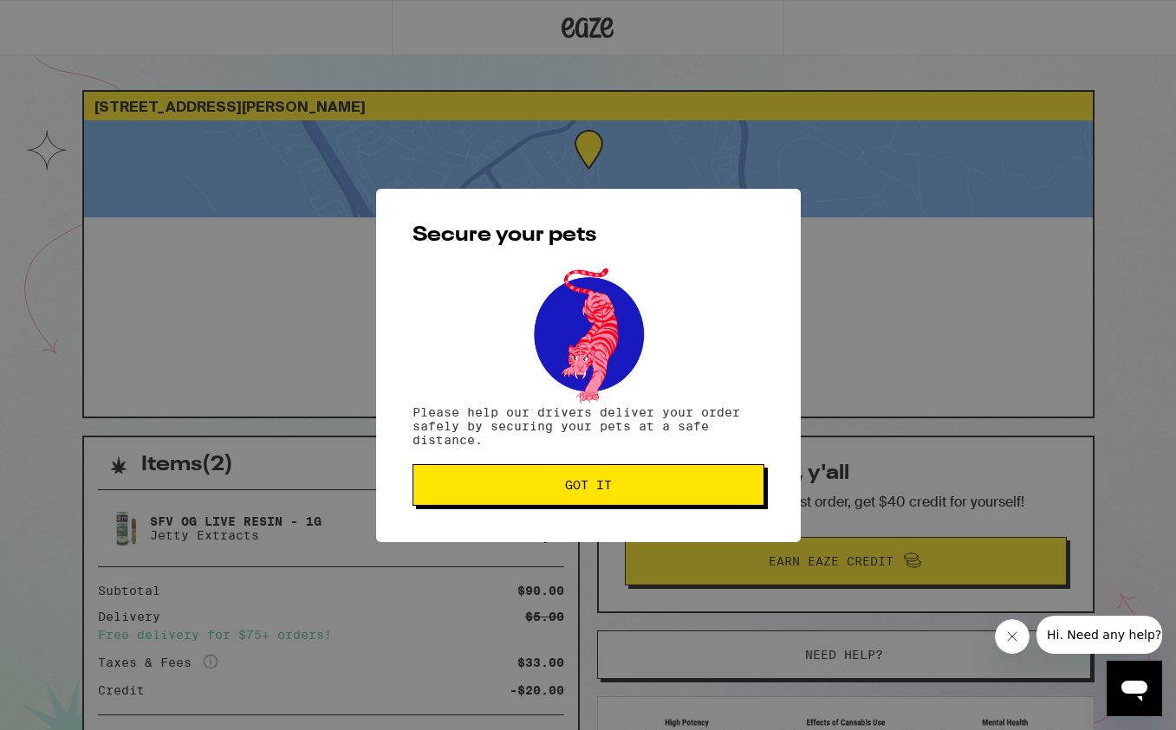
click at [661, 497] on button "Got it" at bounding box center [588, 485] width 352 height 42
